Goal: Navigation & Orientation: Find specific page/section

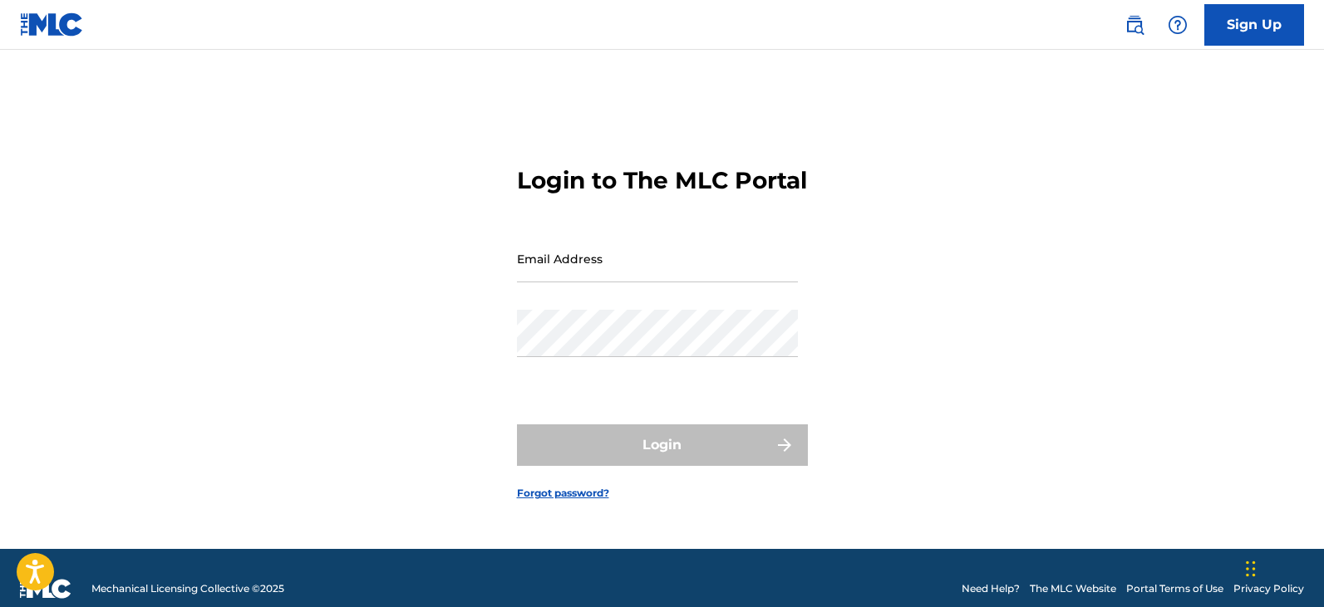
click at [699, 283] on input "Email Address" at bounding box center [657, 258] width 281 height 47
type input "[EMAIL_ADDRESS][DOMAIN_NAME]"
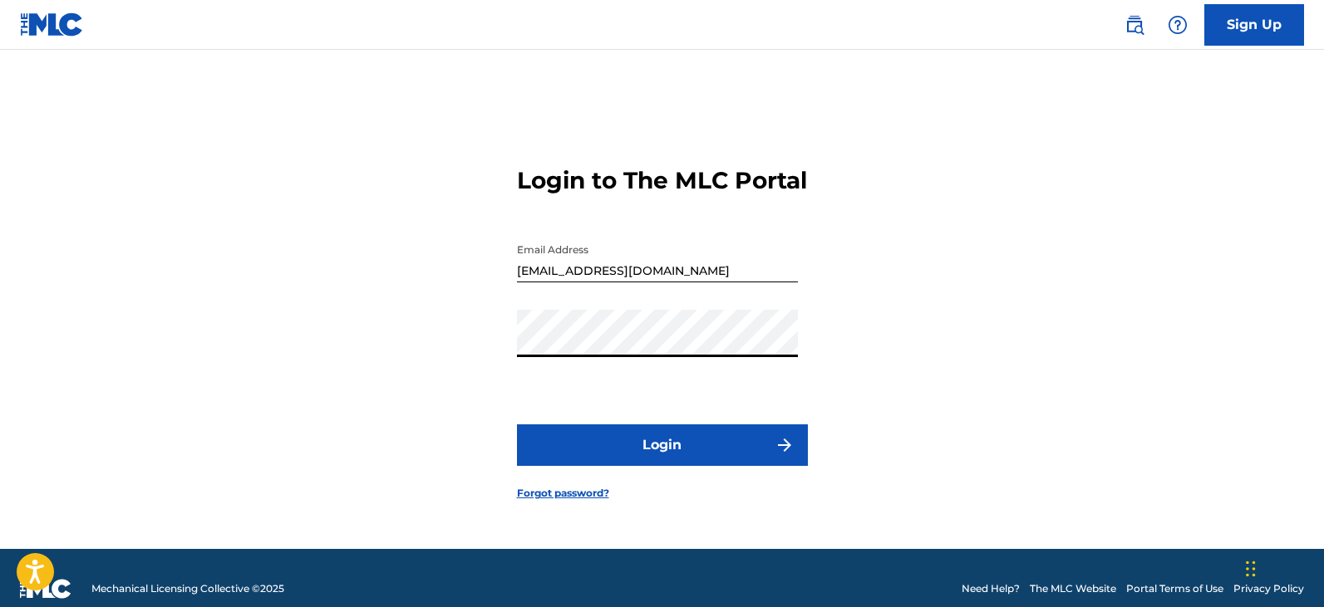
click at [788, 455] on img "submit" at bounding box center [784, 445] width 20 height 20
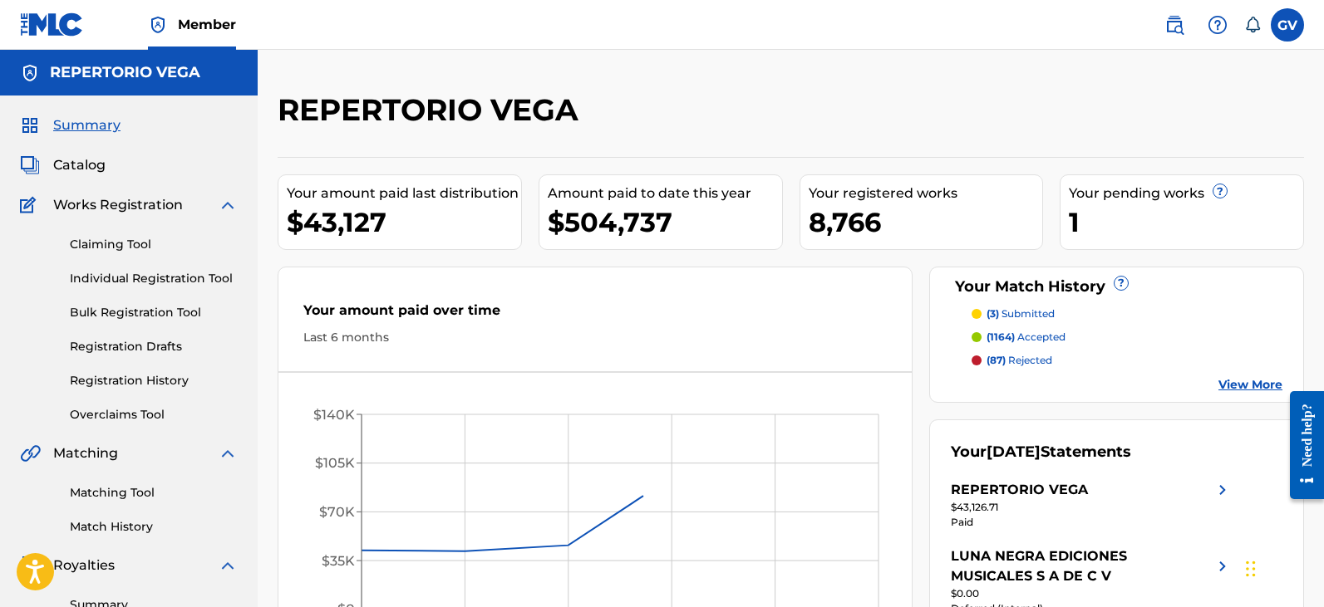
click at [86, 162] on span "Catalog" at bounding box center [79, 165] width 52 height 20
